Goal: Transaction & Acquisition: Download file/media

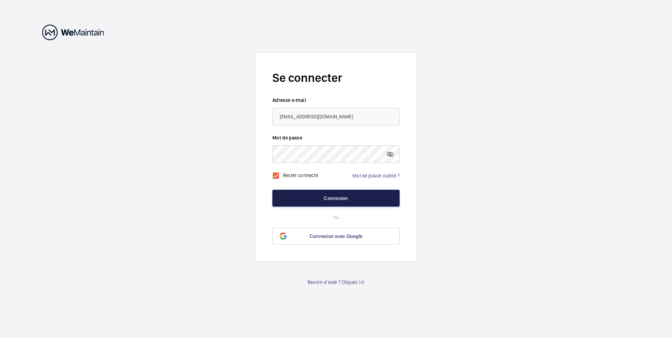
drag, startPoint x: 323, startPoint y: 195, endPoint x: 329, endPoint y: 199, distance: 6.6
click at [323, 196] on button "Connexion" at bounding box center [335, 198] width 127 height 17
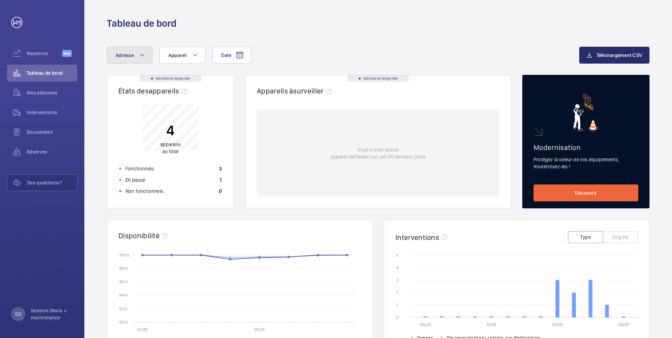
click at [144, 54] on mat-icon at bounding box center [142, 55] width 6 height 8
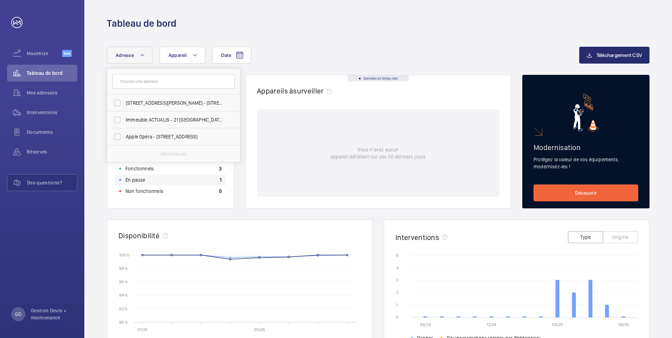
click at [147, 177] on div "En pause 1" at bounding box center [170, 179] width 111 height 11
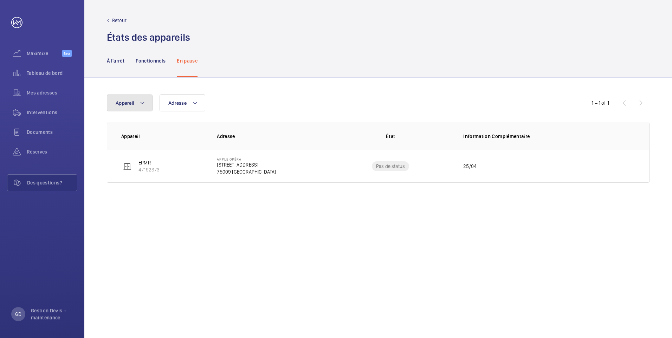
click at [142, 104] on mat-icon at bounding box center [142, 103] width 6 height 8
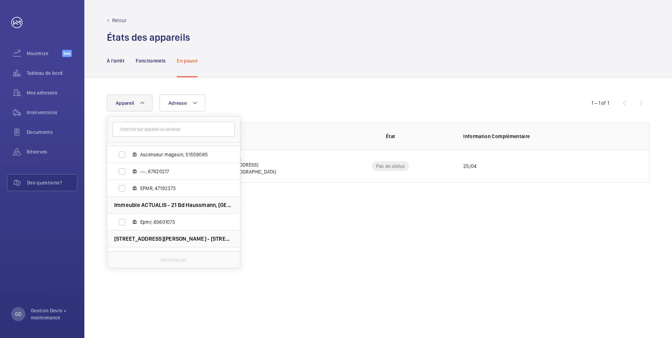
scroll to position [35, 0]
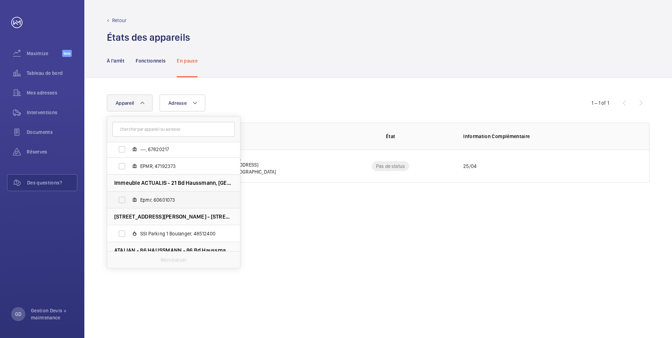
click at [148, 197] on span "Epmr, 60601073" at bounding box center [181, 199] width 82 height 7
click at [129, 197] on input "Epmr, 60601073" at bounding box center [122, 200] width 14 height 14
checkbox input "true"
click at [279, 149] on th "Adresse" at bounding box center [267, 136] width 123 height 27
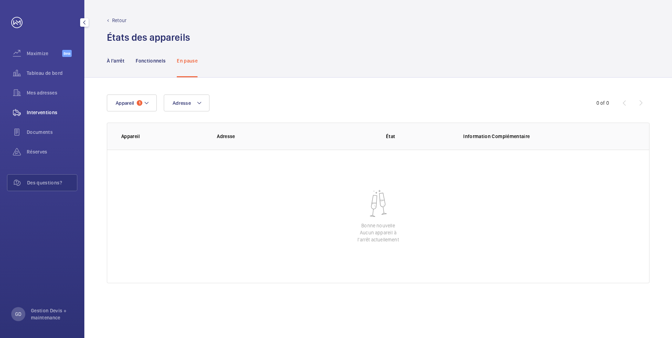
click at [43, 111] on span "Interventions" at bounding box center [52, 112] width 51 height 7
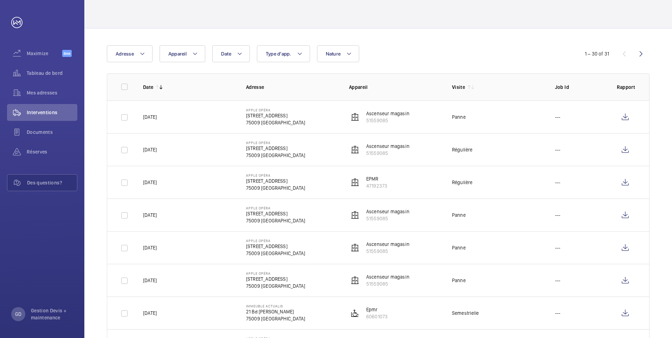
scroll to position [70, 0]
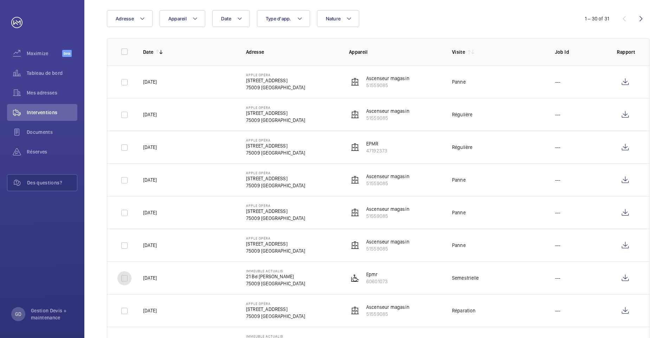
click at [125, 278] on input "checkbox" at bounding box center [124, 278] width 14 height 14
checkbox input "true"
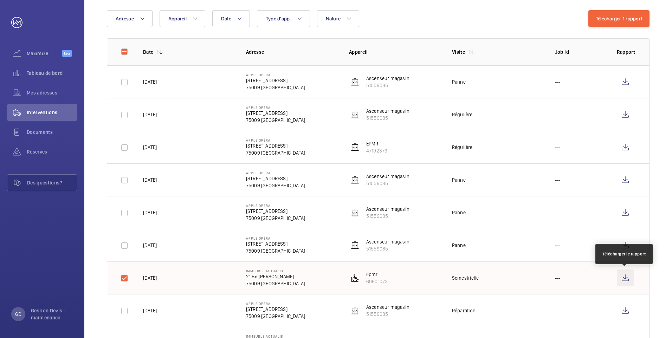
click at [625, 280] on wm-front-icon-button at bounding box center [625, 277] width 17 height 17
